Goal: Transaction & Acquisition: Purchase product/service

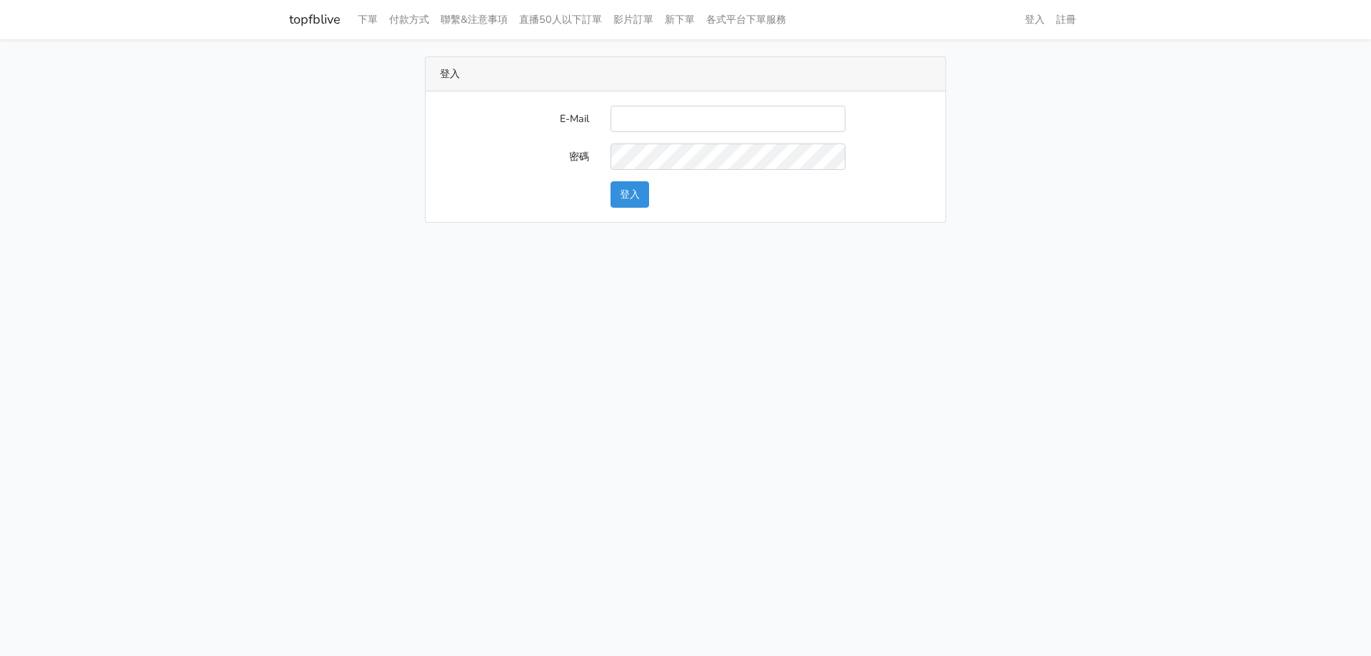
type input "[EMAIL_ADDRESS][DOMAIN_NAME]"
click at [631, 191] on button "登入" at bounding box center [629, 194] width 39 height 26
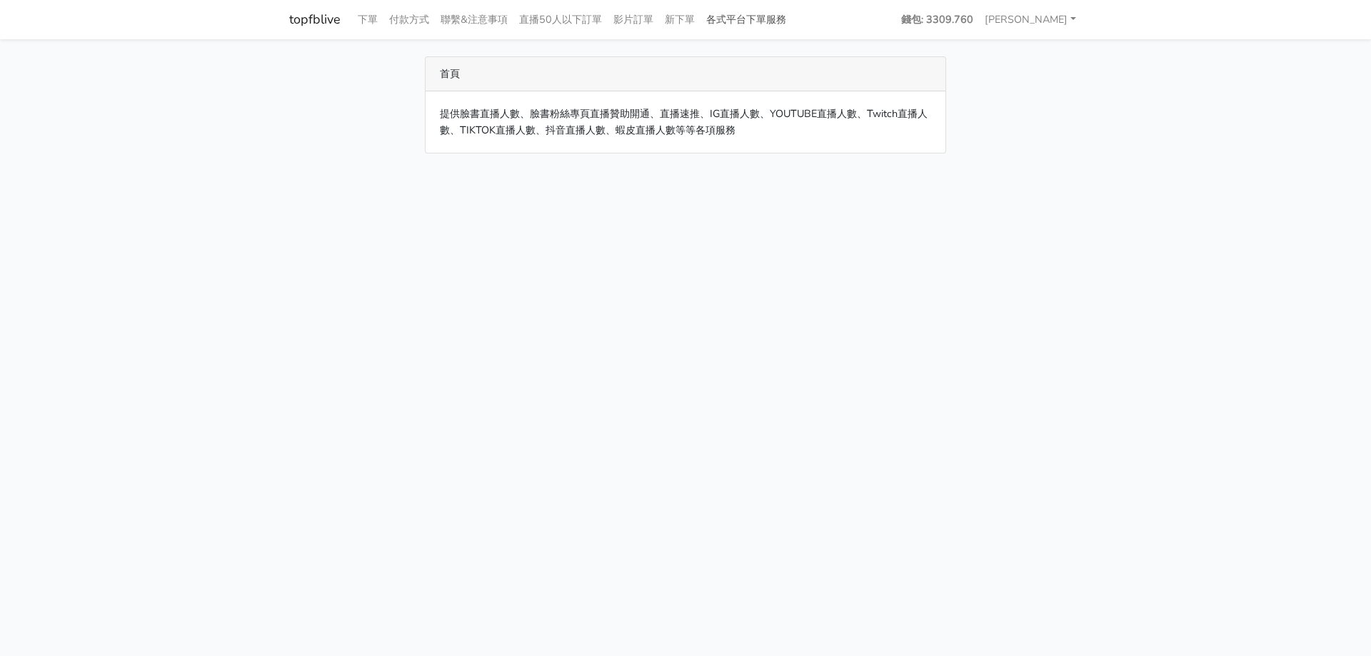
click at [760, 15] on link "各式平台下單服務" at bounding box center [745, 20] width 91 height 28
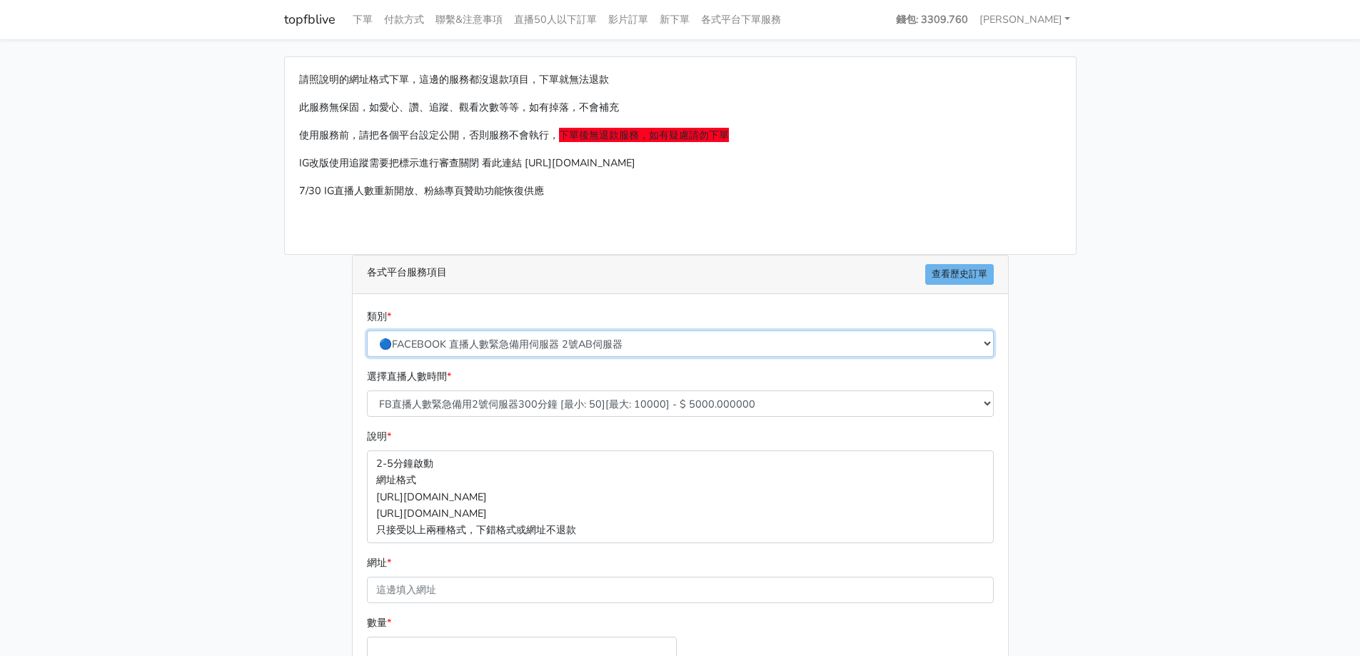
click at [421, 348] on select "🔵FACEBOOK 直播人數緊急備用伺服器 2號AB伺服器 🔵FACEBOOK 網軍專用貼文留言 安全保密 🔵9/30 FACEBOOK 直播人數緩慢進場緩慢…" at bounding box center [680, 344] width 627 height 26
select select "🌕IG直播人數"
click at [367, 331] on select "🔵FACEBOOK 直播人數緊急備用伺服器 2號AB伺服器 🔵FACEBOOK 網軍專用貼文留言 安全保密 🔵9/30 FACEBOOK 直播人數緩慢進場緩慢…" at bounding box center [680, 344] width 627 height 26
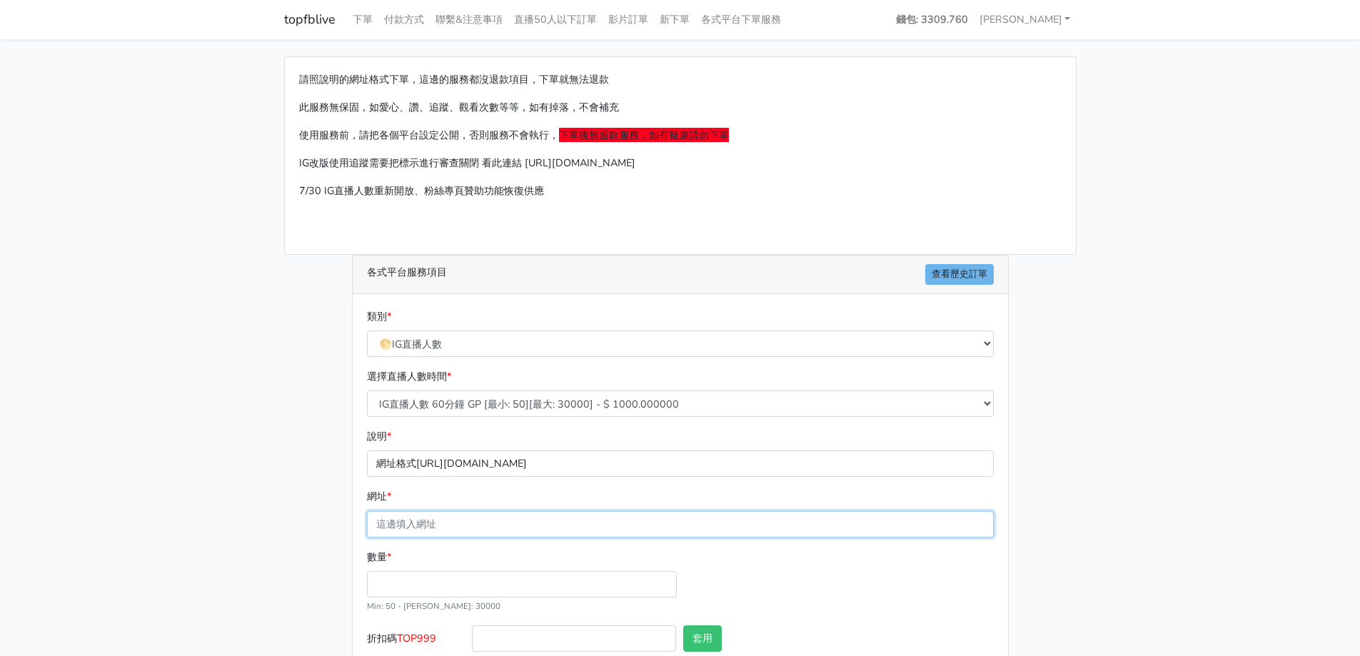
click at [419, 535] on input "網址 *" at bounding box center [680, 524] width 627 height 26
type input "[URL][DOMAIN_NAME]"
click at [206, 495] on main "請照說明的網址格式下單，這邊的服務都沒退款項目，下單就無法退款 此服務無保固，如愛心、讚、追蹤、觀看次數等等，如有掉落，不會補充 使用服務前，請把各個平台設定…" at bounding box center [680, 390] width 1360 height 703
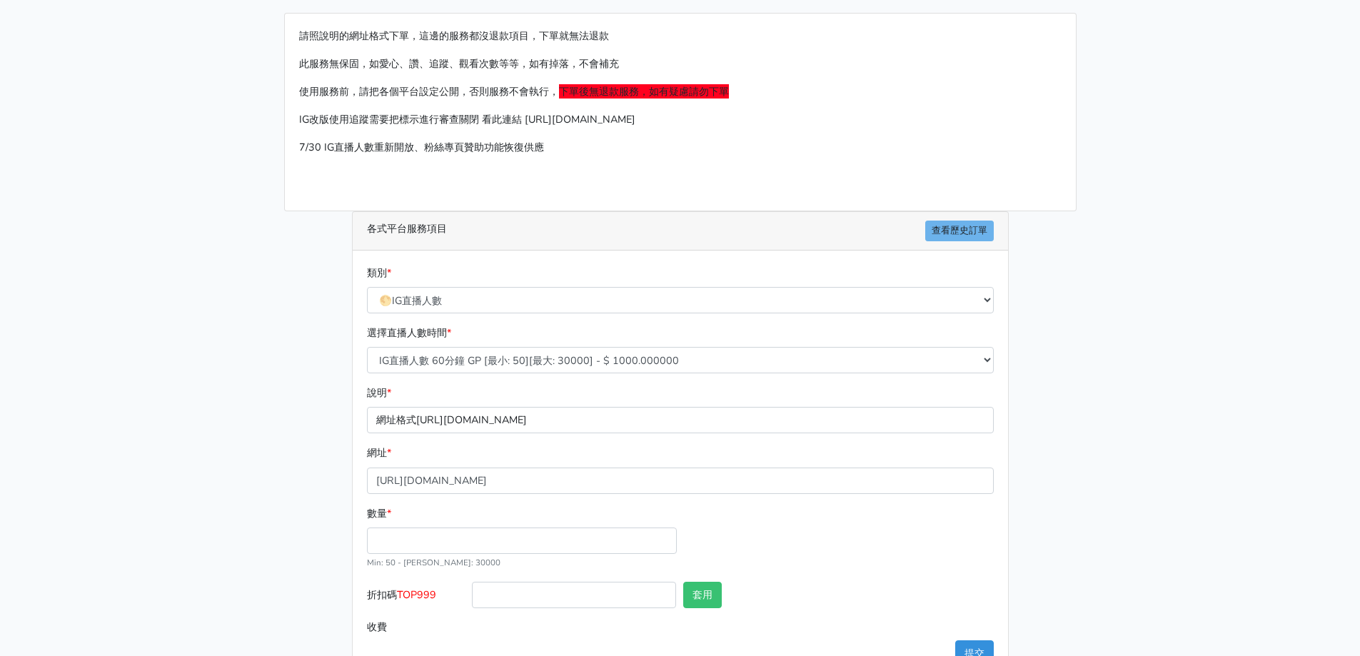
scroll to position [86, 0]
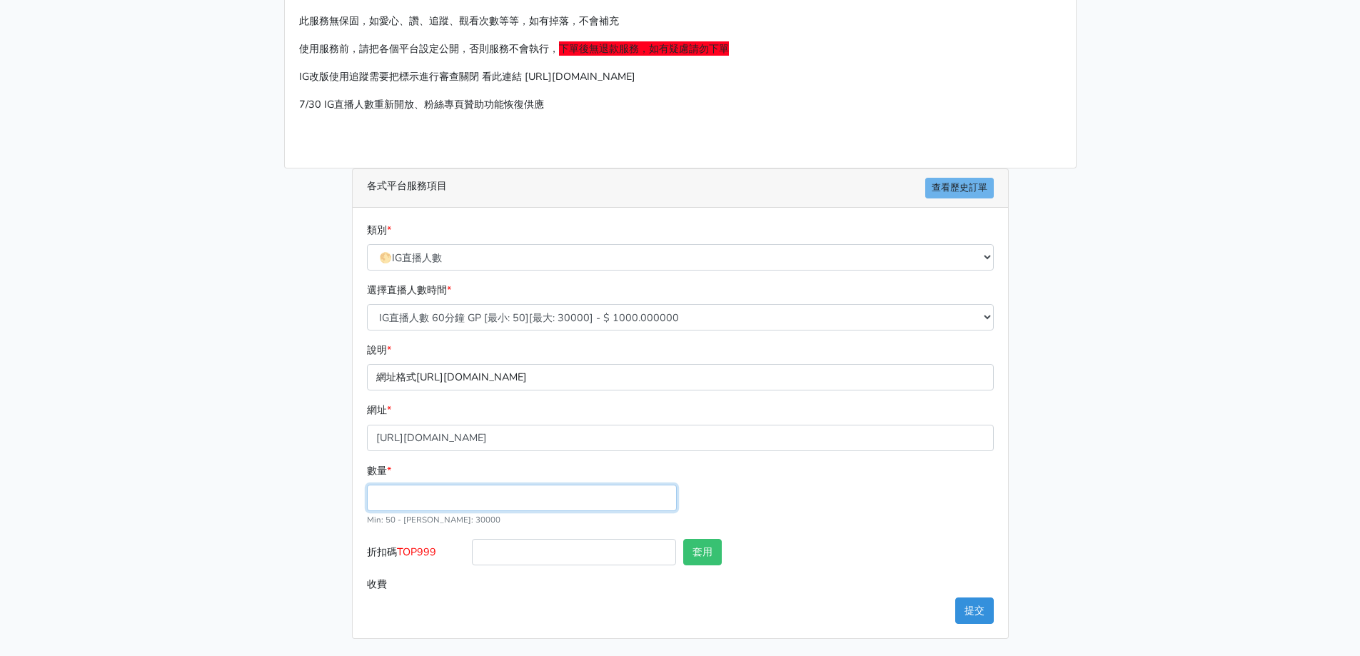
click at [418, 497] on input "數量 *" at bounding box center [522, 498] width 310 height 26
type input "50"
type input "50.000"
click at [505, 555] on input "折扣碼 TOP999" at bounding box center [574, 552] width 204 height 26
type input "TOP999"
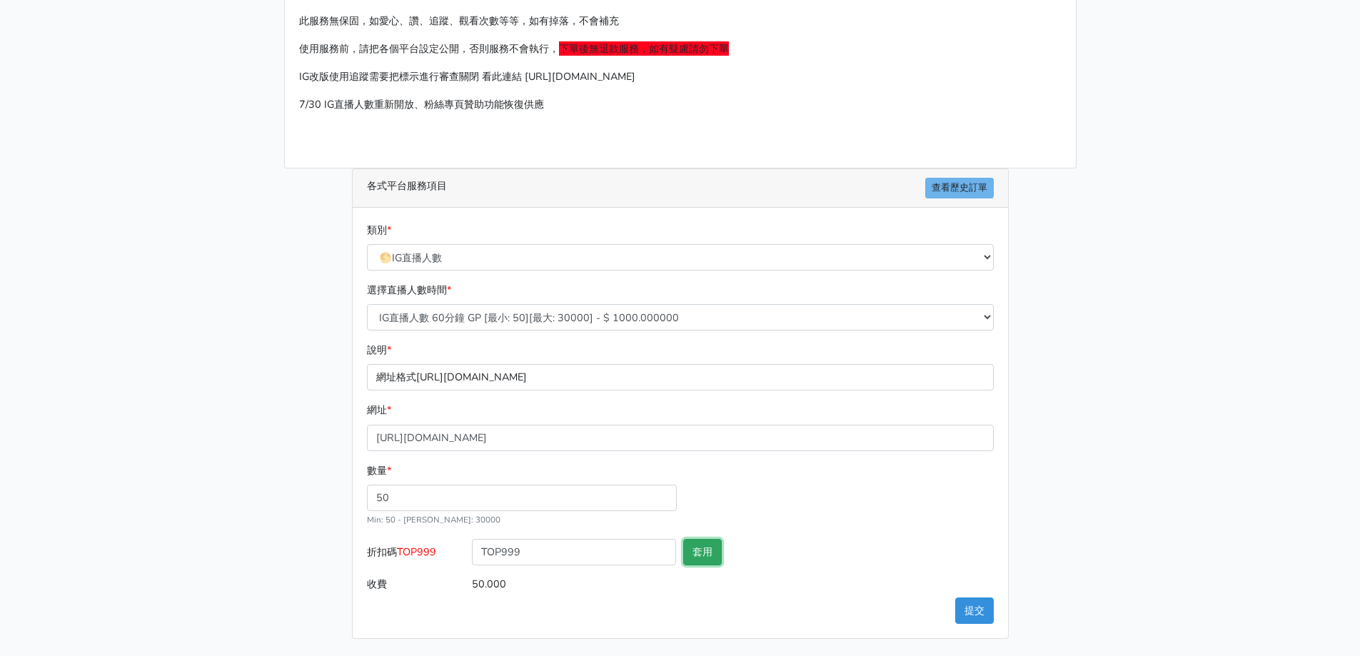
click at [695, 557] on button "套用" at bounding box center [702, 552] width 39 height 26
type input "套用失敗"
drag, startPoint x: 483, startPoint y: 554, endPoint x: 364, endPoint y: 545, distance: 118.8
click at [364, 545] on div "折扣碼 TOP999 TOP999 套用 套用失敗" at bounding box center [680, 555] width 634 height 32
click at [600, 555] on input "TOP999" at bounding box center [574, 552] width 204 height 26
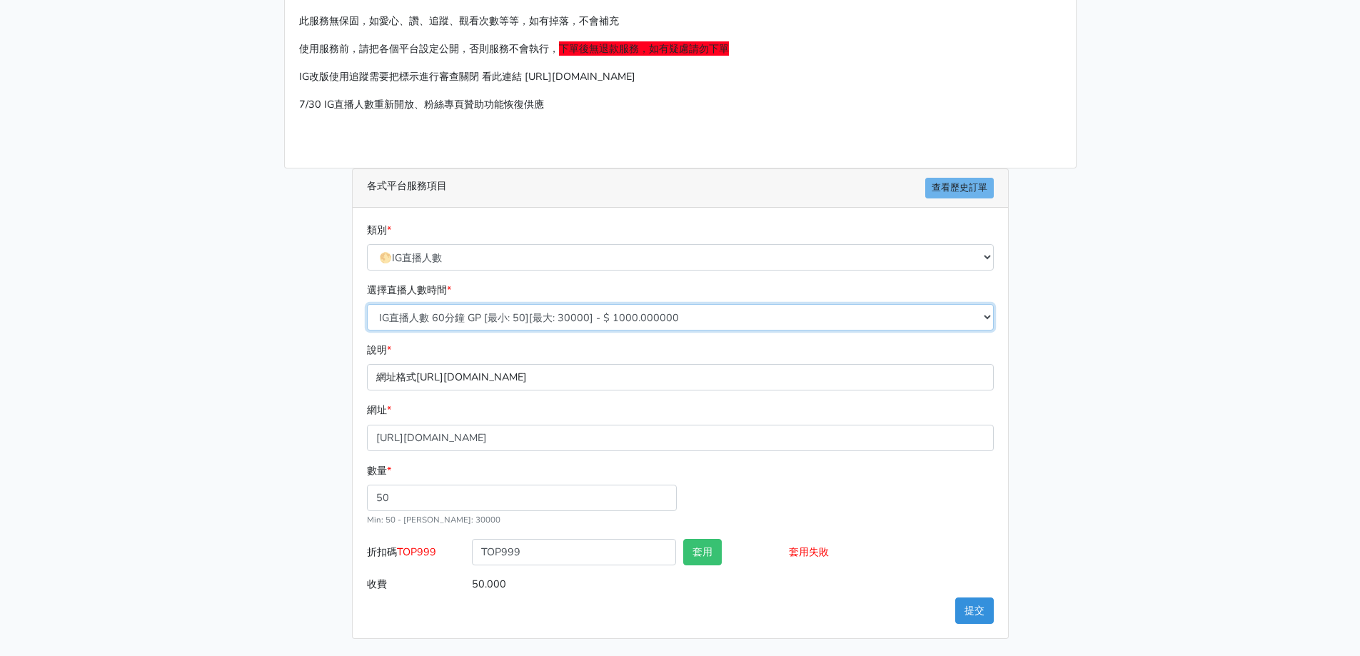
click at [425, 314] on select "IG直播人數 60分鐘 GP [最小: 50][最大: 30000] - $ 1000.000000 IG直播人數 120分鐘 GP [最小: 50][最大:…" at bounding box center [680, 317] width 627 height 26
select select "407"
click at [367, 304] on select "IG直播人數 60分鐘 GP [最小: 50][最大: 30000] - $ 1000.000000 IG直播人數 120分鐘 GP [最小: 50][最大:…" at bounding box center [680, 317] width 627 height 26
type input "100.000"
click at [190, 394] on main "請照說明的網址格式下單，這邊的服務都沒退款項目，下單就無法退款 此服務無保固，如愛心、讚、追蹤、觀看次數等等，如有掉落，不會補充 使用服務前，請把各個平台設定…" at bounding box center [680, 304] width 1360 height 703
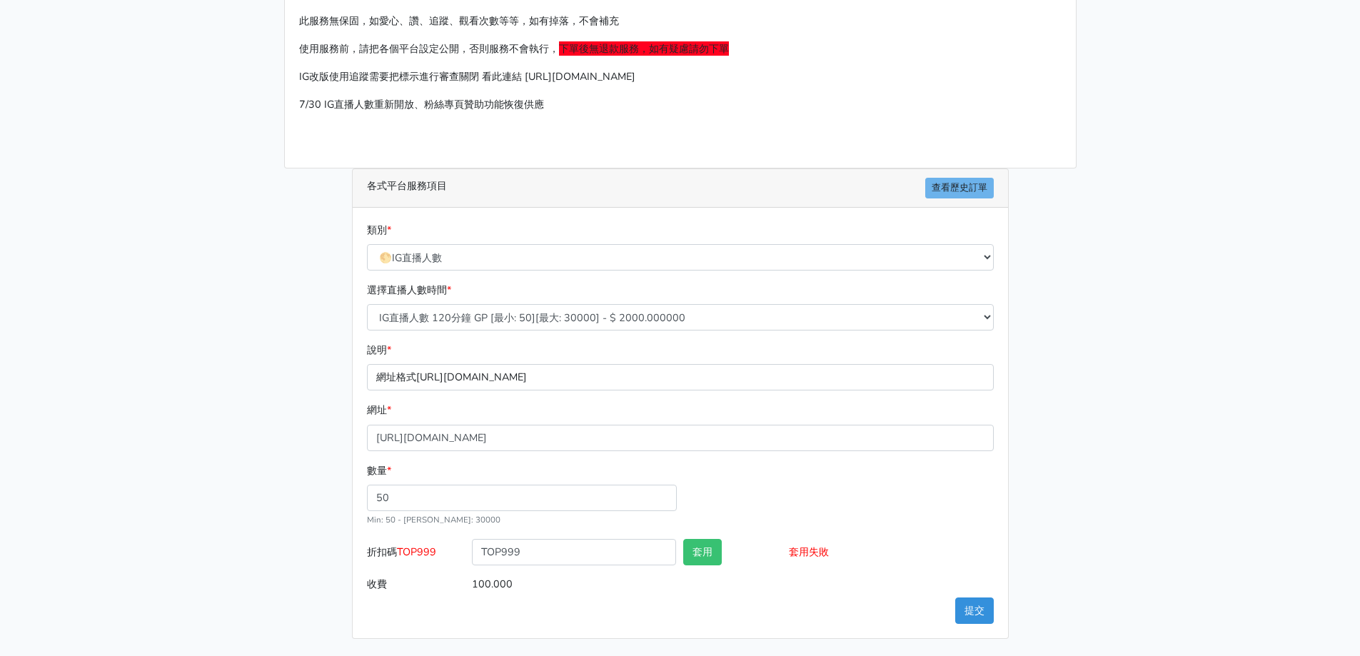
drag, startPoint x: 1164, startPoint y: 405, endPoint x: 1040, endPoint y: 440, distance: 129.0
click at [1164, 405] on main "請照說明的網址格式下單，這邊的服務都沒退款項目，下單就無法退款 此服務無保固，如愛心、讚、追蹤、觀看次數等等，如有掉落，不會補充 使用服務前，請把各個平台設定…" at bounding box center [680, 304] width 1360 height 703
click at [959, 608] on button "提交" at bounding box center [974, 611] width 39 height 26
